Goal: Task Accomplishment & Management: Complete application form

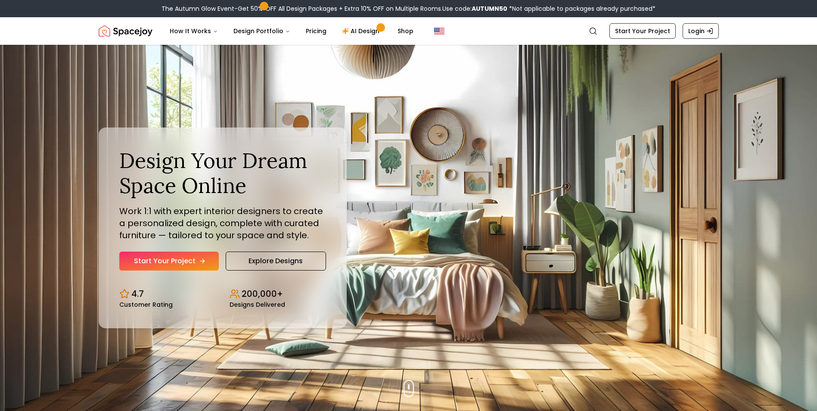
click at [180, 260] on link "Start Your Project" at bounding box center [169, 261] width 100 height 19
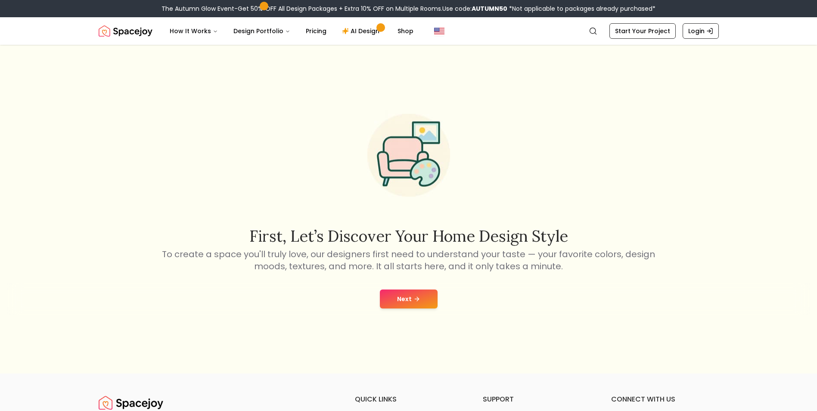
click at [406, 302] on button "Next" at bounding box center [409, 298] width 58 height 19
